Goal: Transaction & Acquisition: Purchase product/service

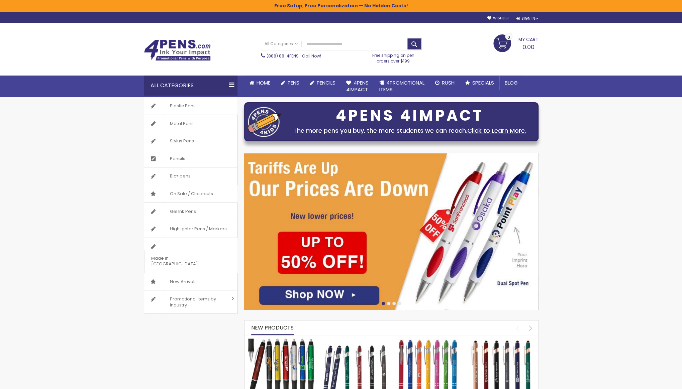
click at [341, 43] on input "Search" at bounding box center [341, 44] width 160 height 12
paste input "*****"
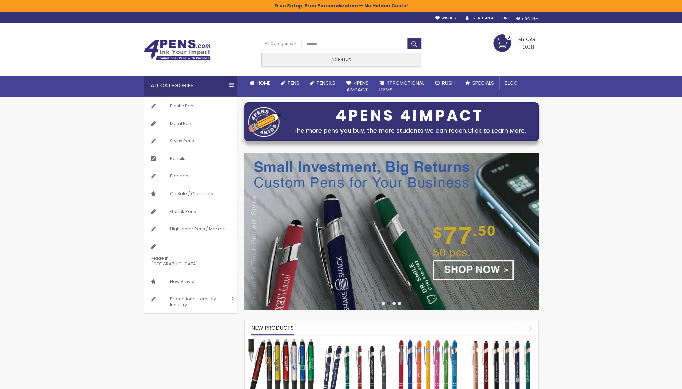
type input "*********"
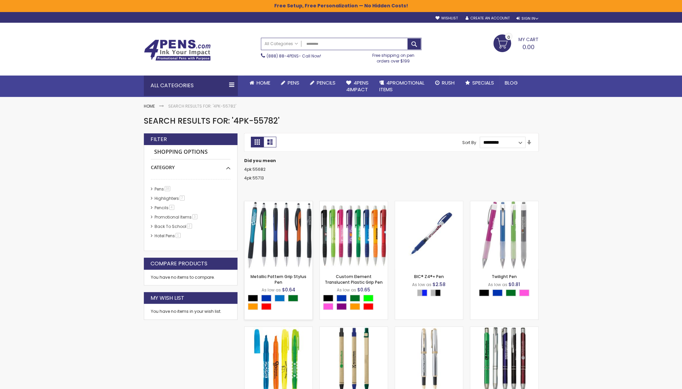
click at [295, 230] on img at bounding box center [279, 235] width 68 height 68
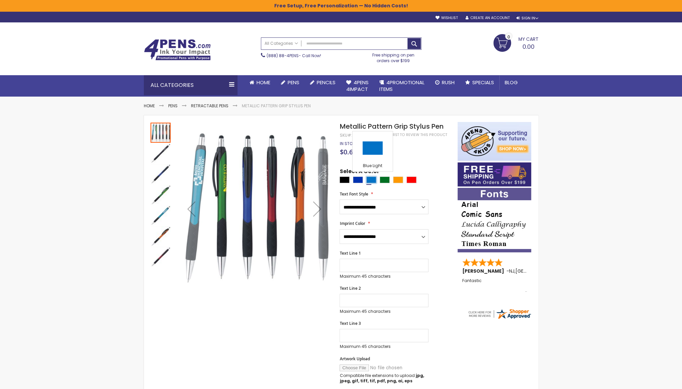
click at [371, 181] on div "Blue Light" at bounding box center [371, 180] width 10 height 7
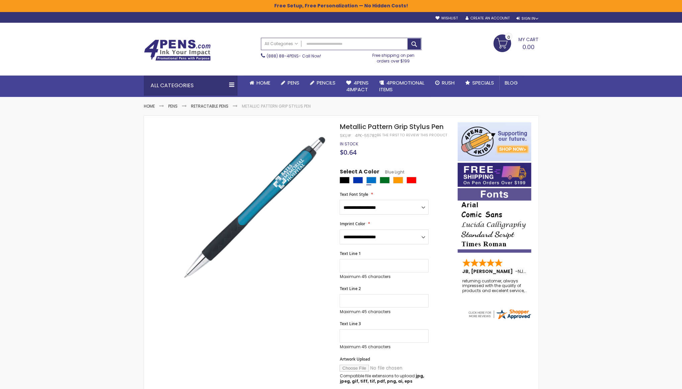
click at [366, 134] on div "4PK-55782" at bounding box center [366, 135] width 22 height 5
copy div "55782"
click at [357, 180] on div "Blue" at bounding box center [358, 180] width 10 height 7
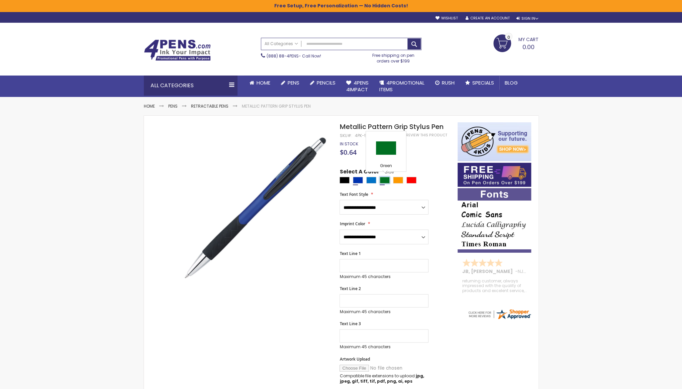
click at [383, 180] on div "Green" at bounding box center [385, 180] width 10 height 7
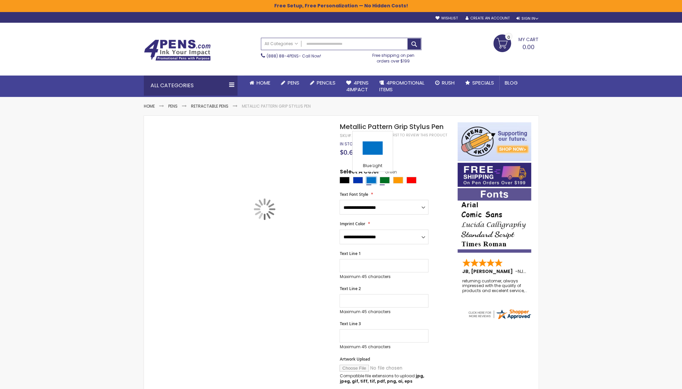
click at [370, 181] on div "Blue Light" at bounding box center [371, 180] width 10 height 7
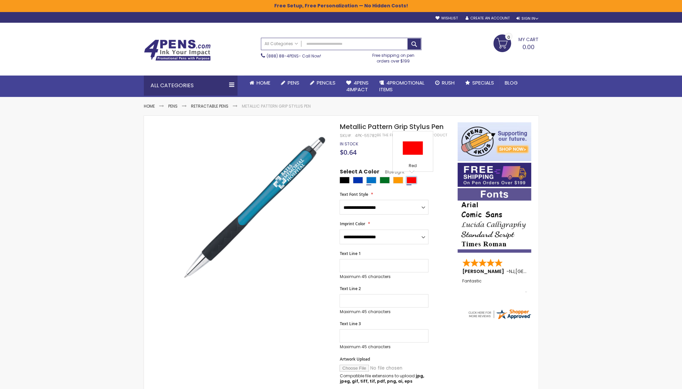
click at [410, 179] on div "Red" at bounding box center [412, 180] width 10 height 7
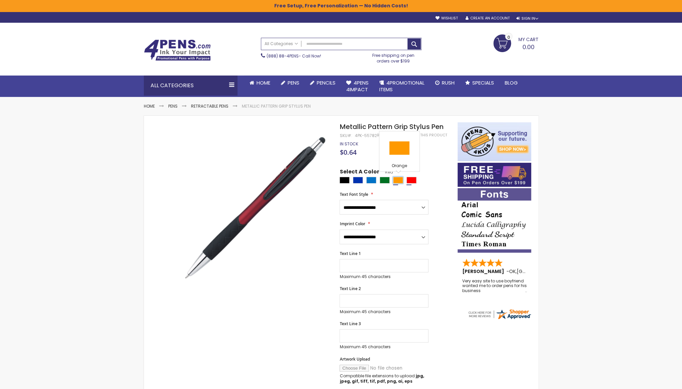
click at [397, 181] on div "Orange" at bounding box center [398, 180] width 10 height 7
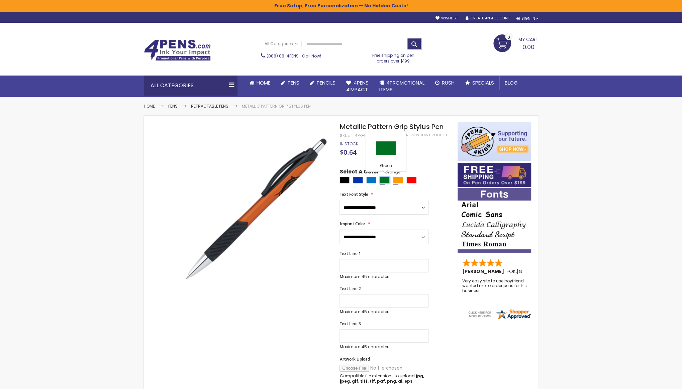
click at [383, 180] on div "Green" at bounding box center [385, 180] width 10 height 7
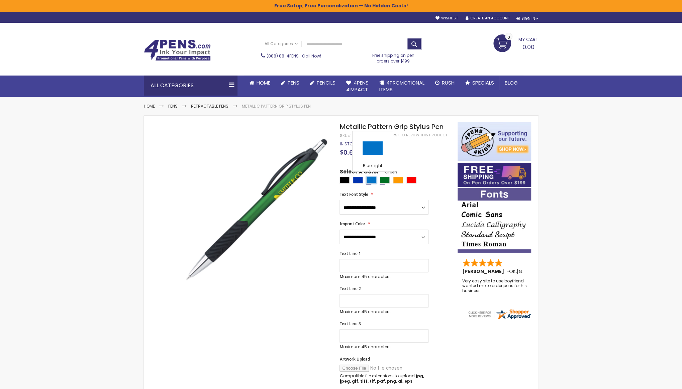
click at [370, 179] on div "Blue Light" at bounding box center [371, 180] width 10 height 7
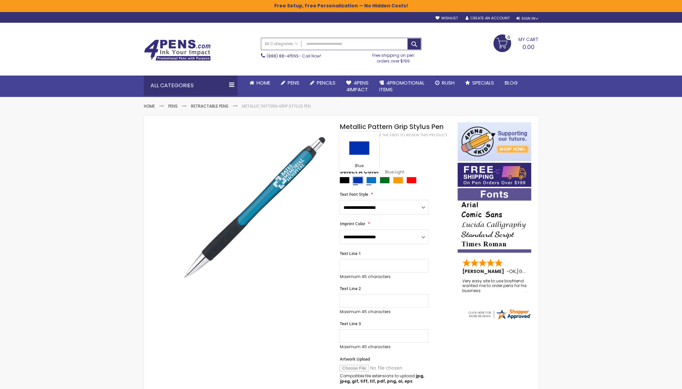
click at [356, 179] on div "Blue" at bounding box center [358, 180] width 10 height 7
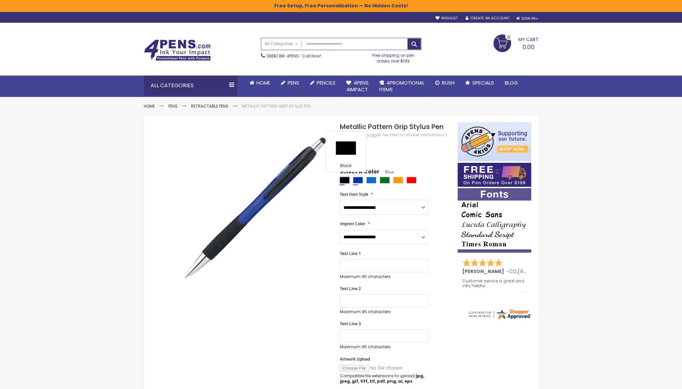
click at [341, 178] on div "Black" at bounding box center [345, 180] width 10 height 7
type input "****"
